Goal: Task Accomplishment & Management: Use online tool/utility

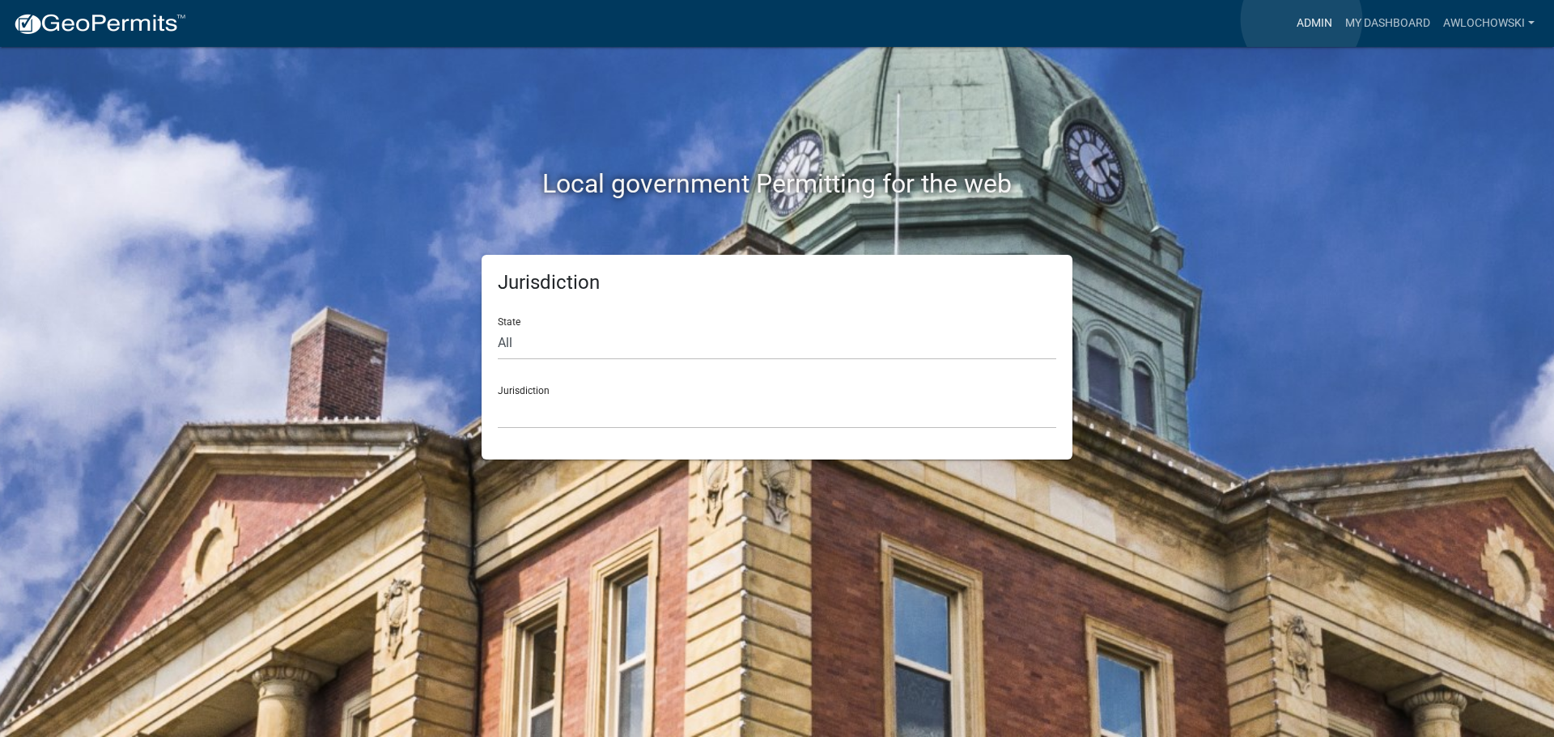
click at [1301, 19] on link "Admin" at bounding box center [1314, 23] width 49 height 31
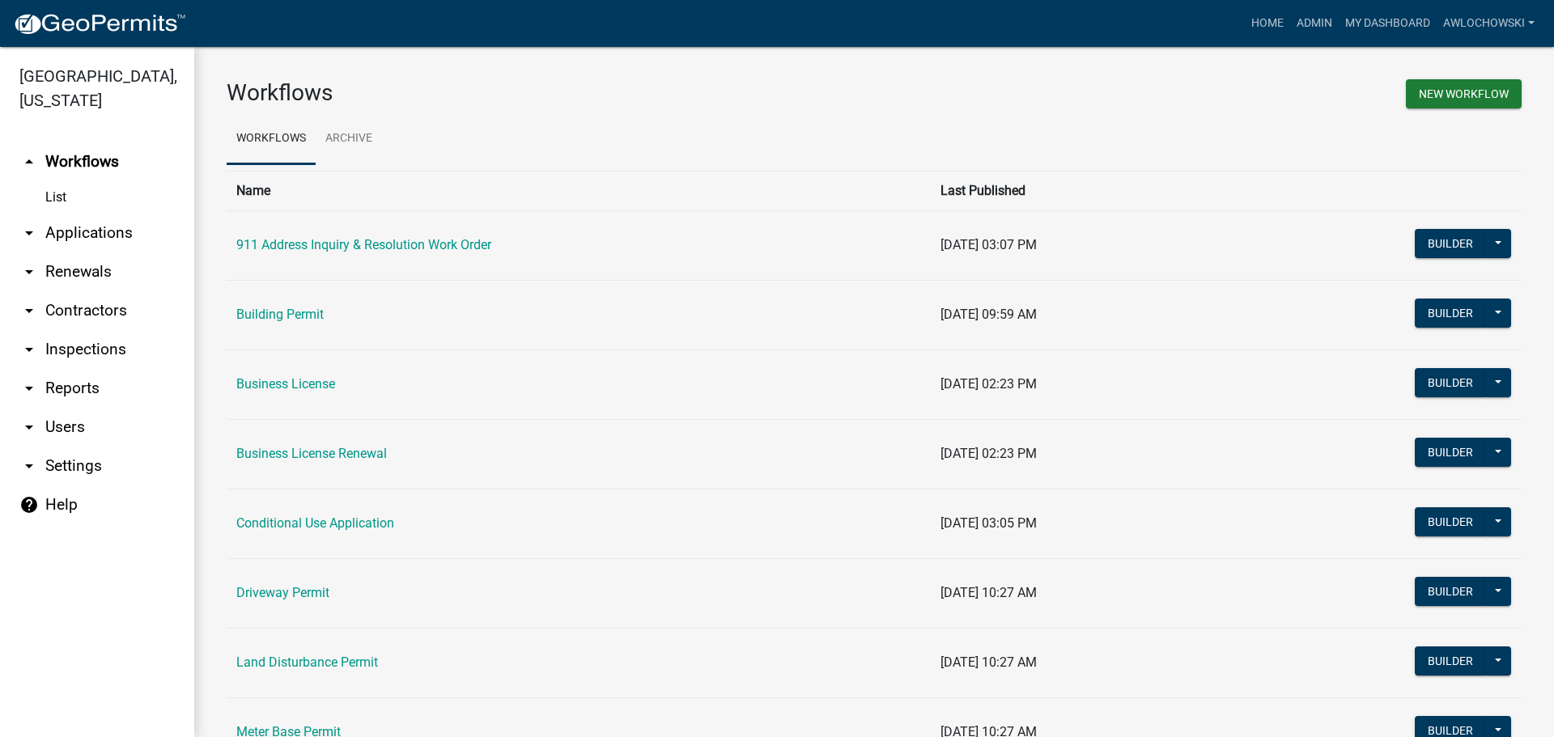
click at [102, 226] on link "arrow_drop_down Applications" at bounding box center [97, 233] width 194 height 39
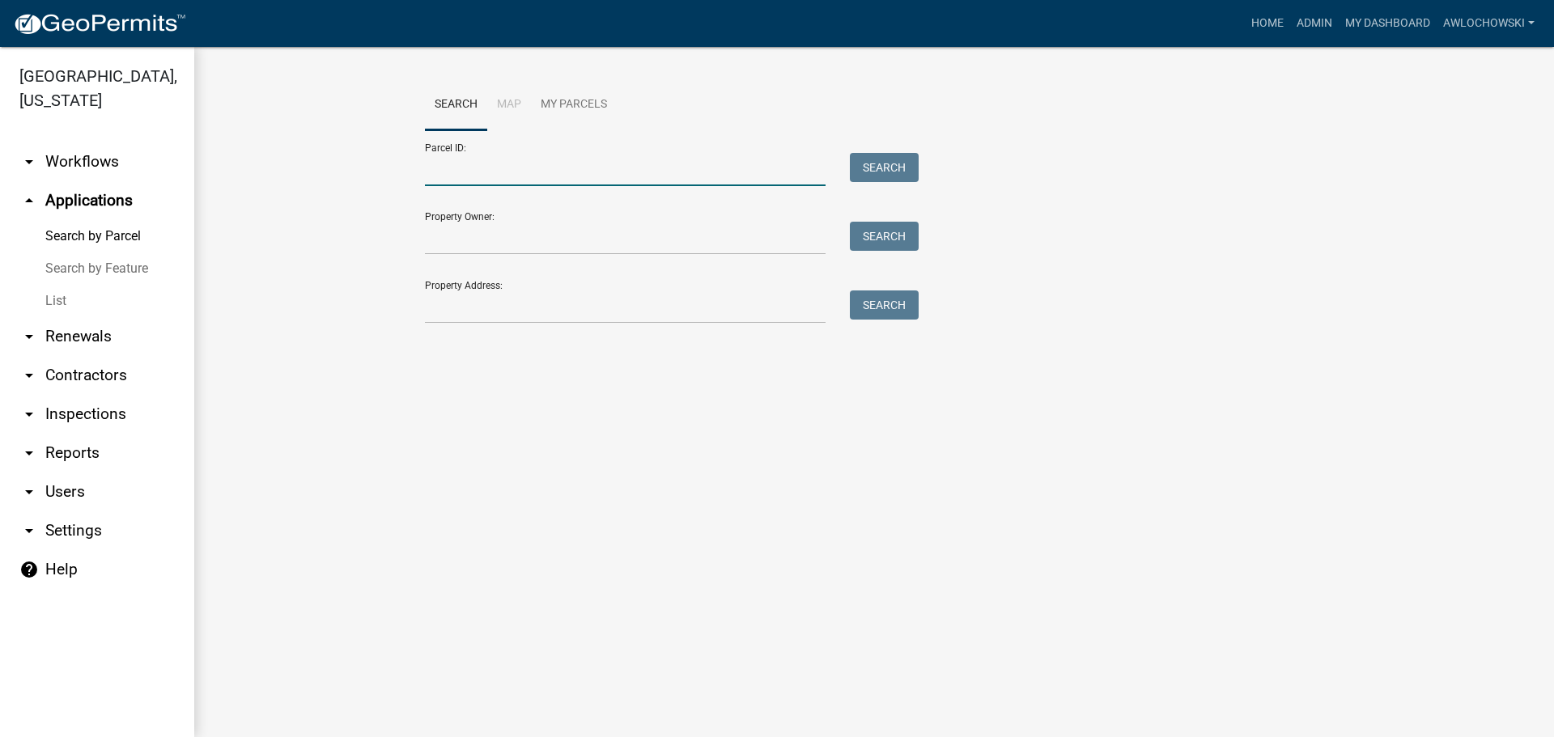
click at [462, 163] on input "Parcel ID:" at bounding box center [625, 169] width 401 height 33
click at [900, 164] on button "Search" at bounding box center [884, 167] width 69 height 29
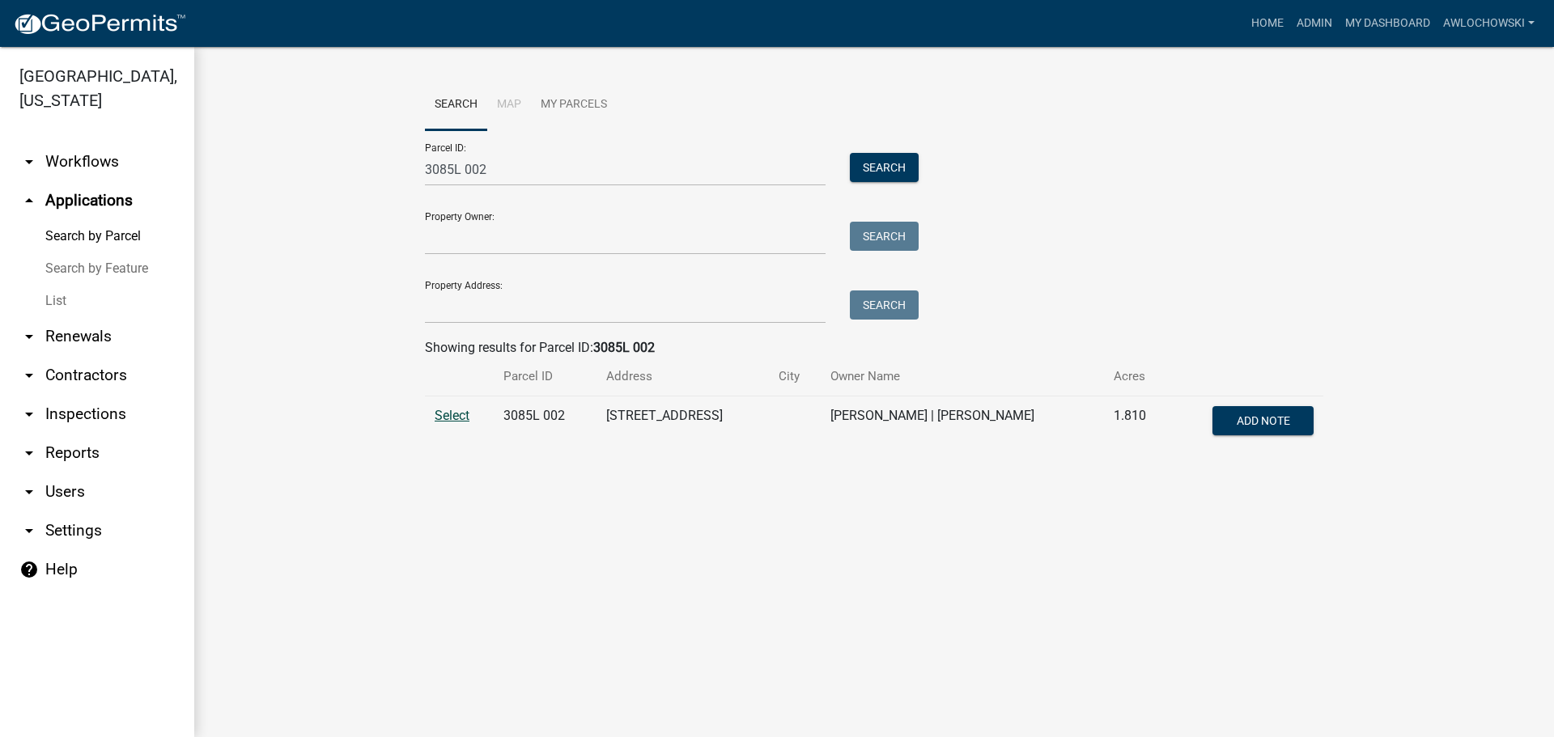
click at [461, 416] on span "Select" at bounding box center [451, 415] width 35 height 15
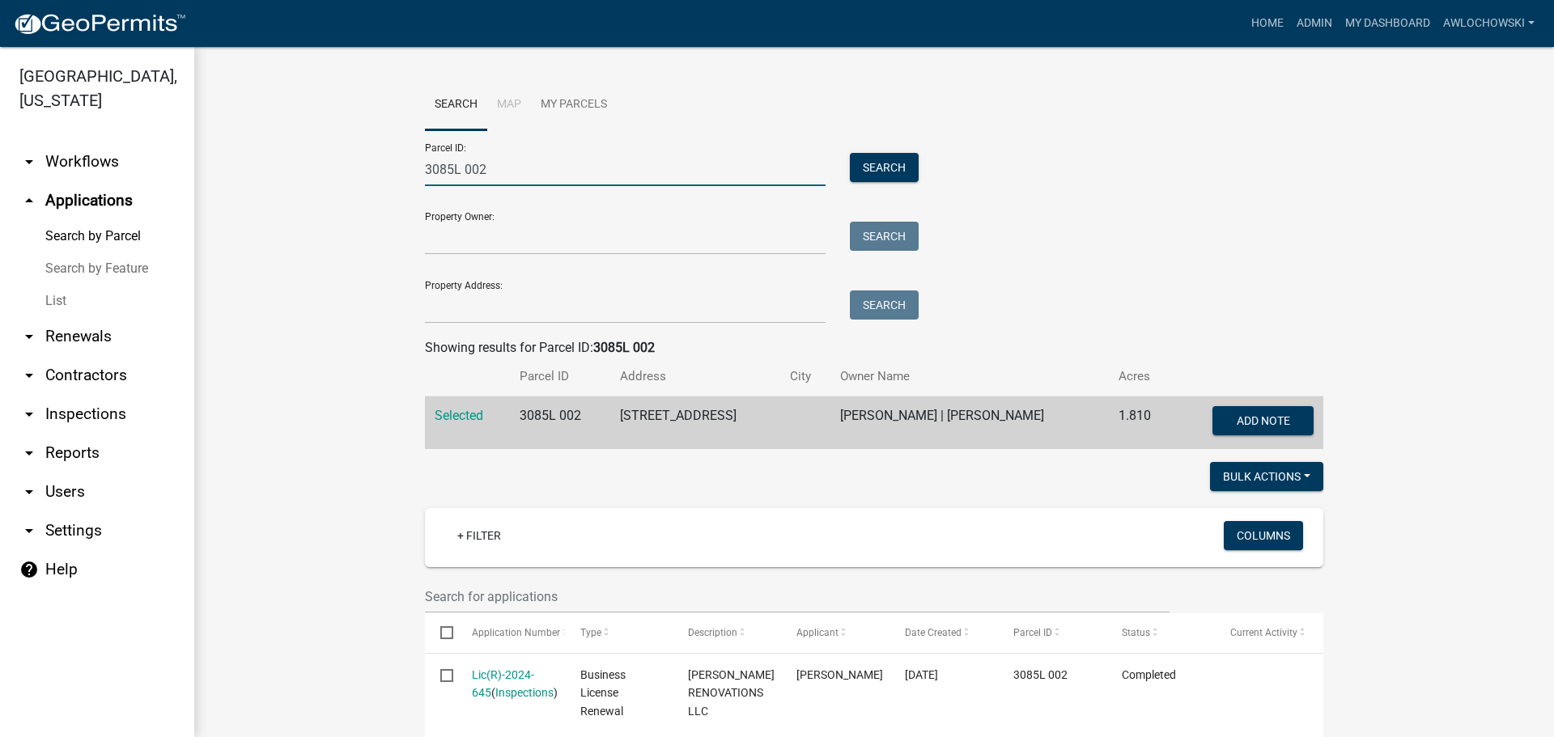
click at [483, 168] on input "3085L 002" at bounding box center [625, 169] width 401 height 33
click at [888, 161] on button "Search" at bounding box center [884, 167] width 69 height 29
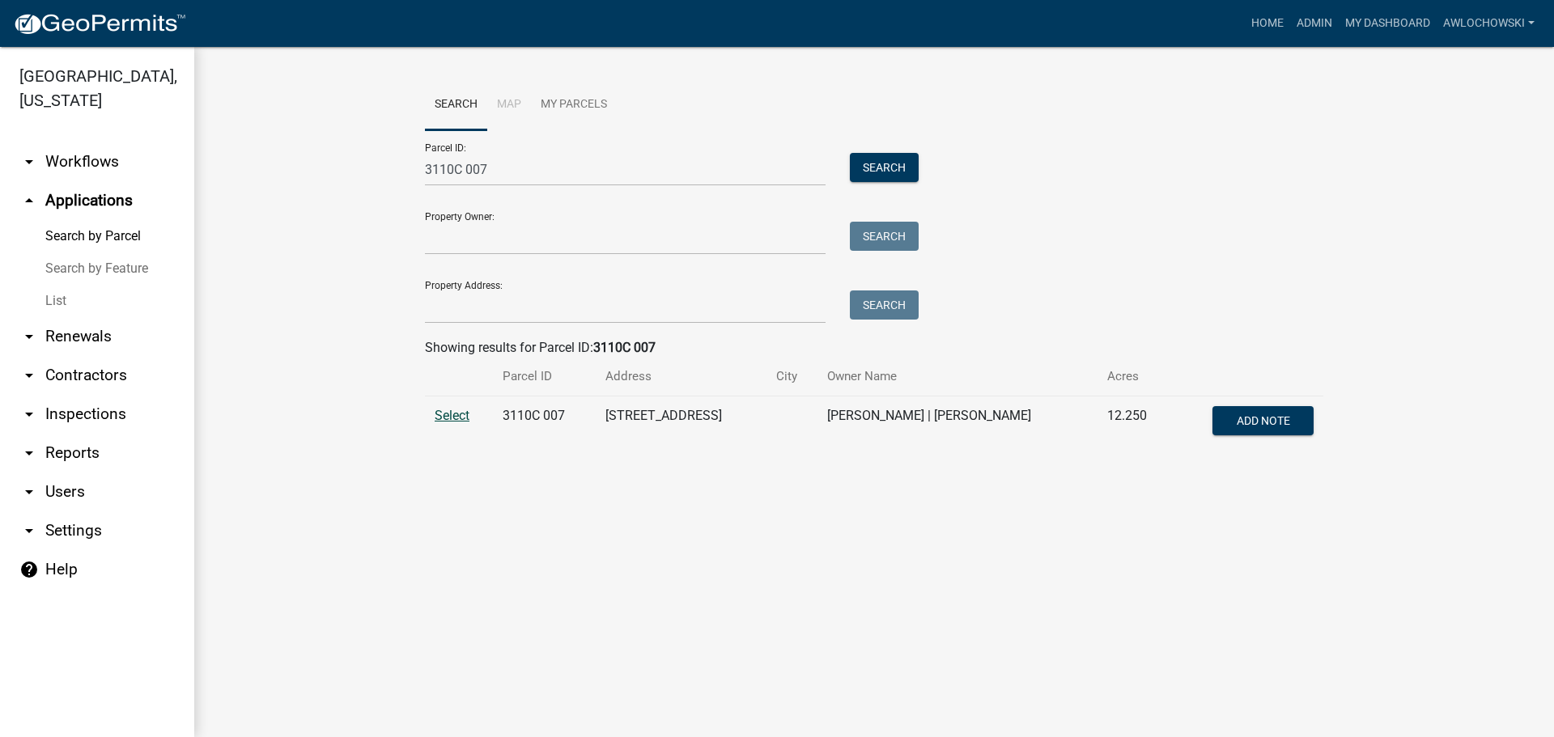
click at [461, 418] on span "Select" at bounding box center [451, 415] width 35 height 15
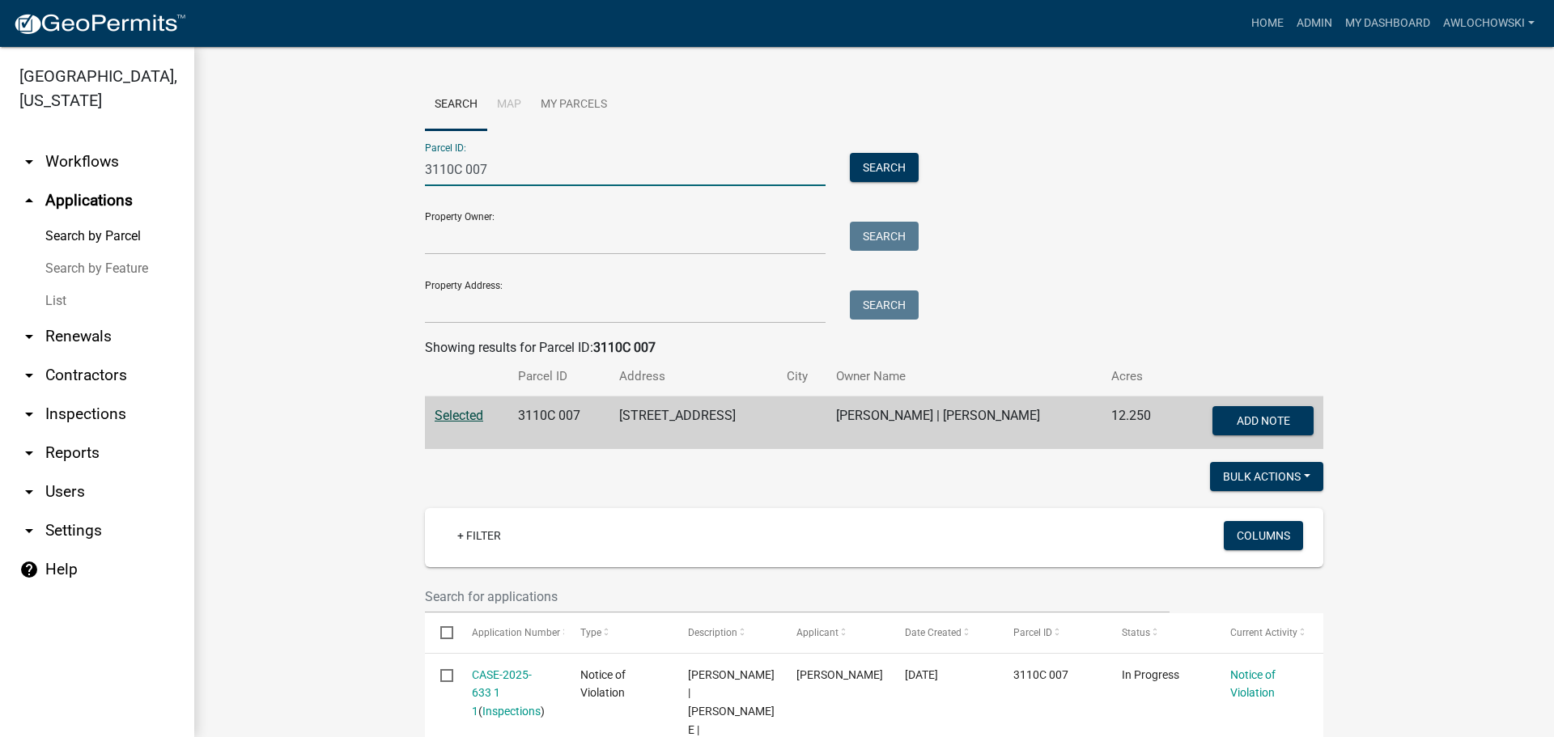
click at [488, 169] on input "3110C 007" at bounding box center [625, 169] width 401 height 33
type input "3034 028E"
click at [884, 168] on button "Search" at bounding box center [884, 167] width 69 height 29
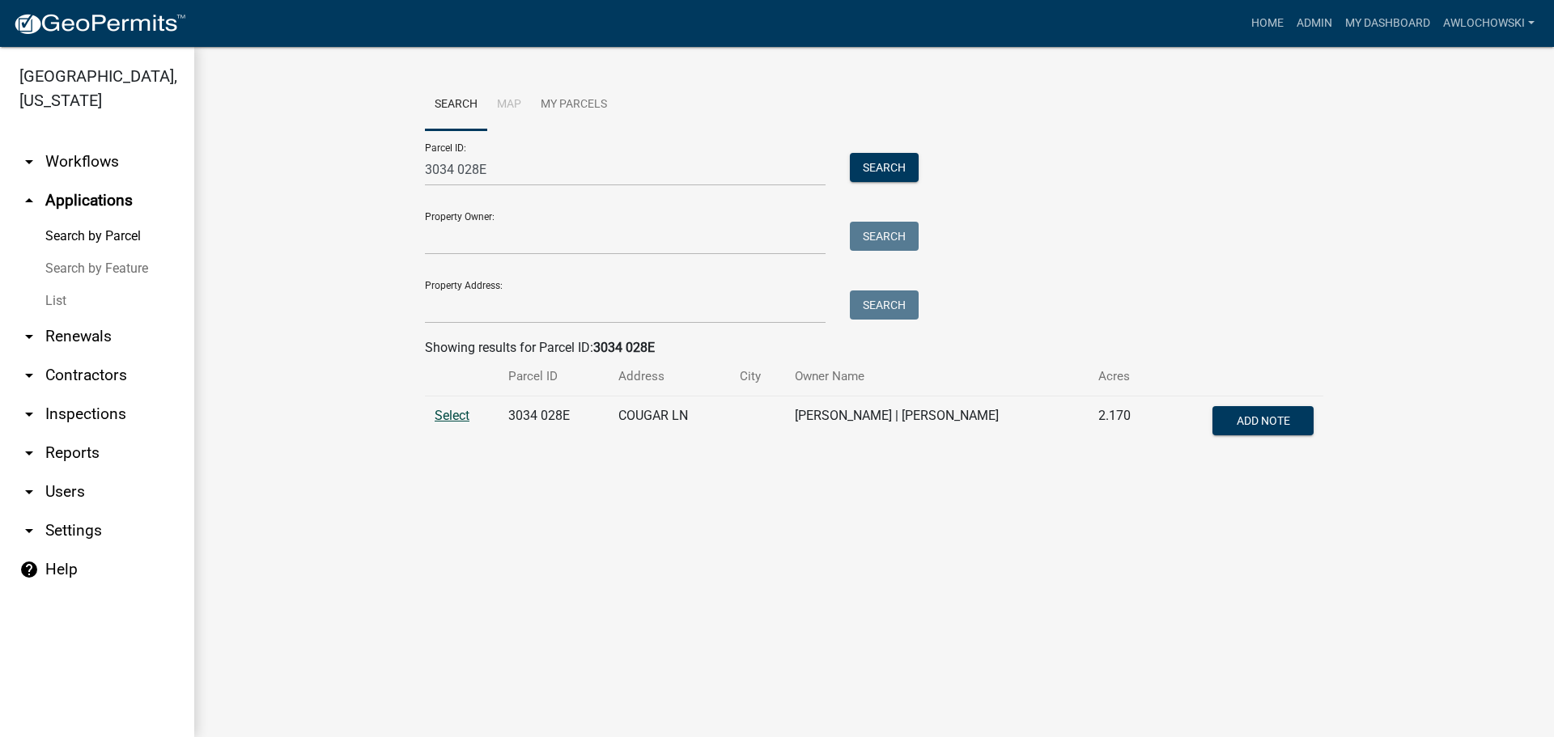
click at [444, 414] on span "Select" at bounding box center [451, 415] width 35 height 15
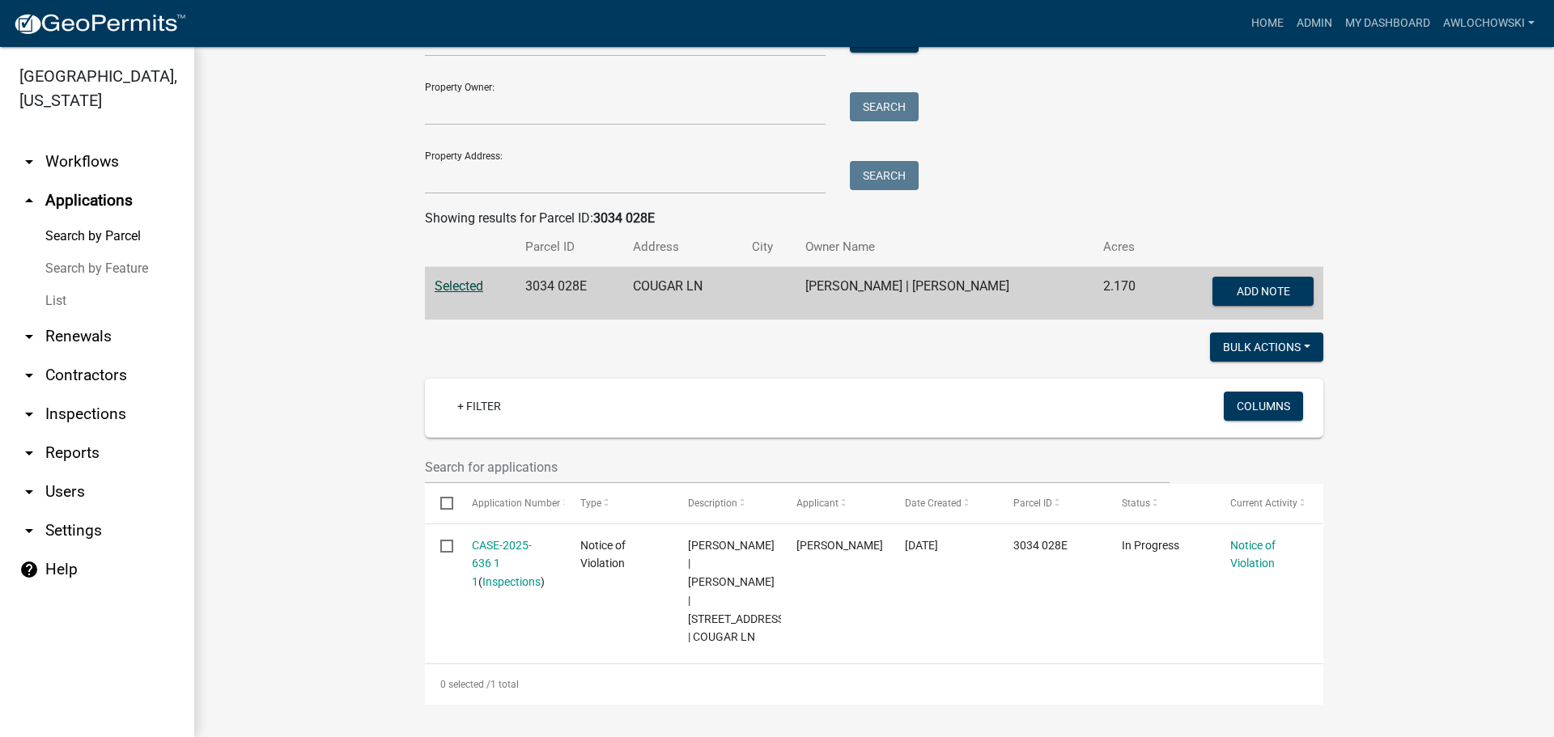
scroll to position [148, 0]
